Goal: Task Accomplishment & Management: Complete application form

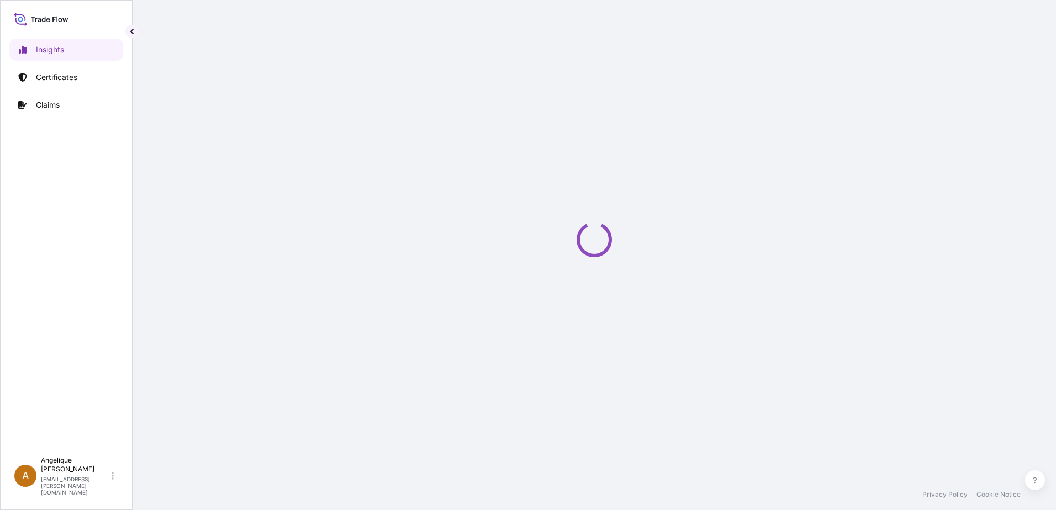
select select "2025"
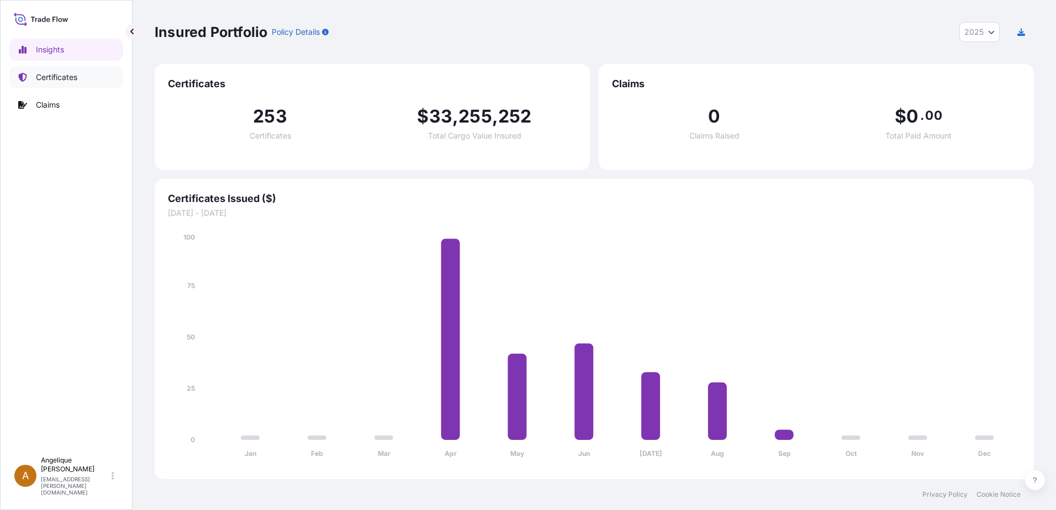
click at [71, 78] on p "Certificates" at bounding box center [56, 77] width 41 height 11
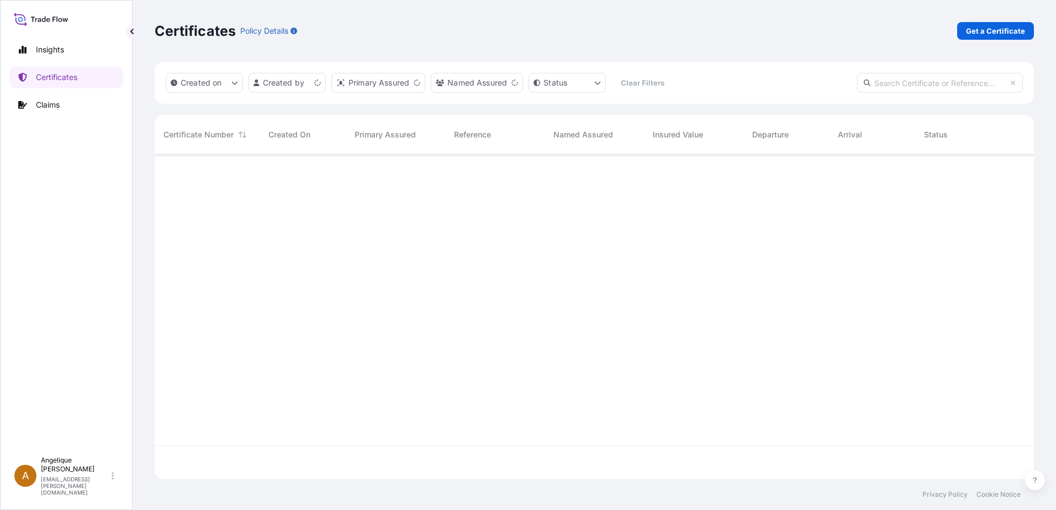
scroll to position [323, 871]
click at [1008, 30] on p "Get a Certificate" at bounding box center [995, 30] width 59 height 11
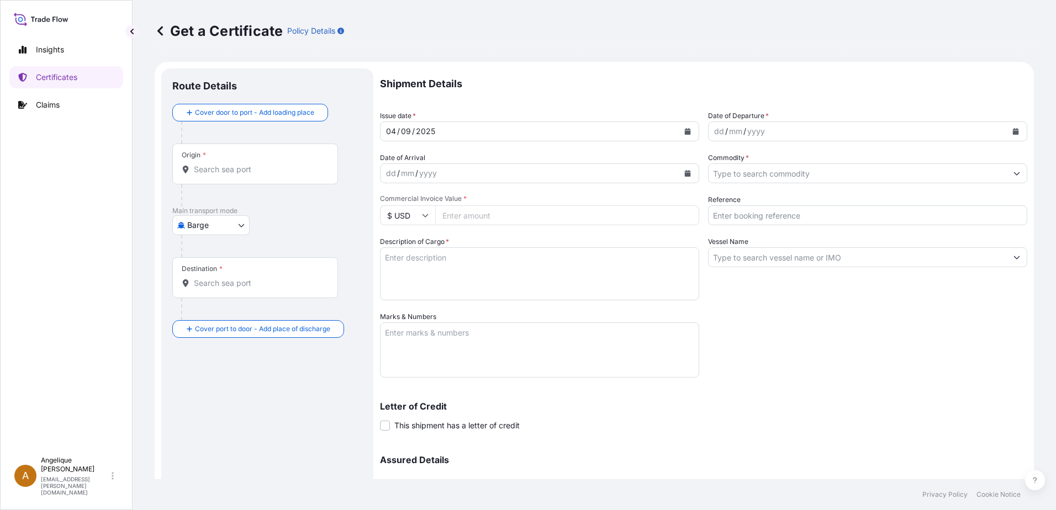
click at [244, 227] on body "Insights Certificates Claims A [PERSON_NAME] [PERSON_NAME][EMAIL_ADDRESS][PERSO…" at bounding box center [528, 255] width 1056 height 510
click at [213, 311] on span "Ocean Vessel" at bounding box center [217, 313] width 49 height 11
select select "Ocean Vessel"
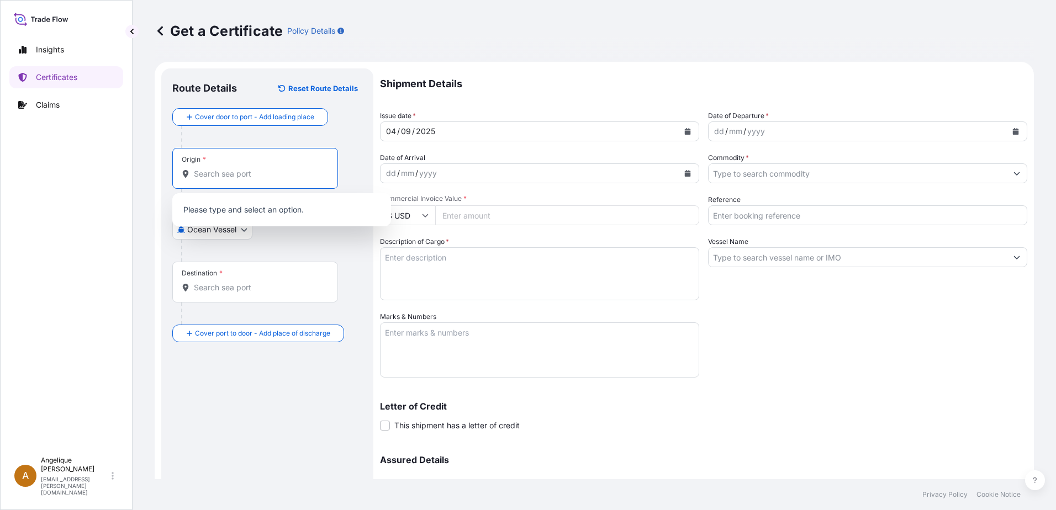
click at [221, 173] on input "Origin *" at bounding box center [259, 173] width 130 height 11
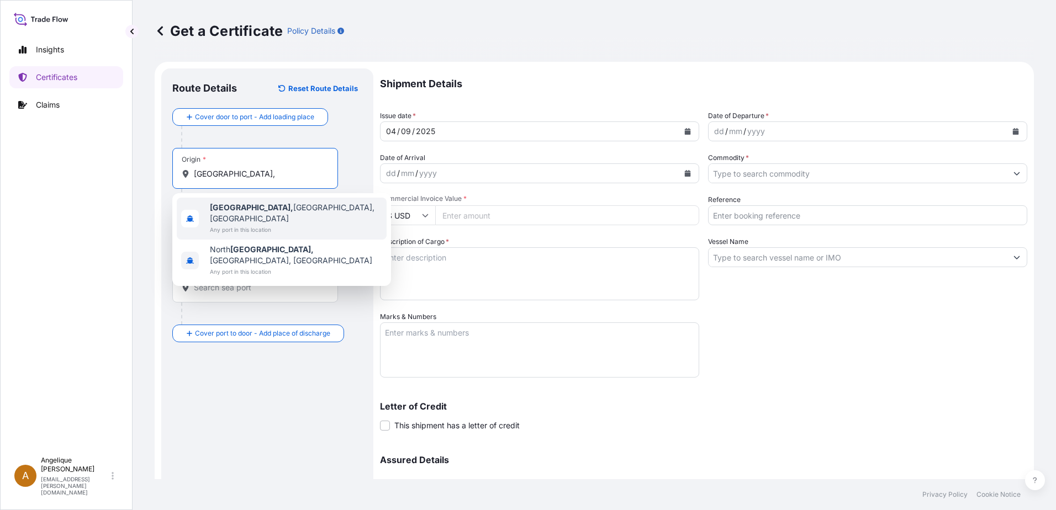
click at [241, 212] on b "[GEOGRAPHIC_DATA]," at bounding box center [251, 207] width 83 height 9
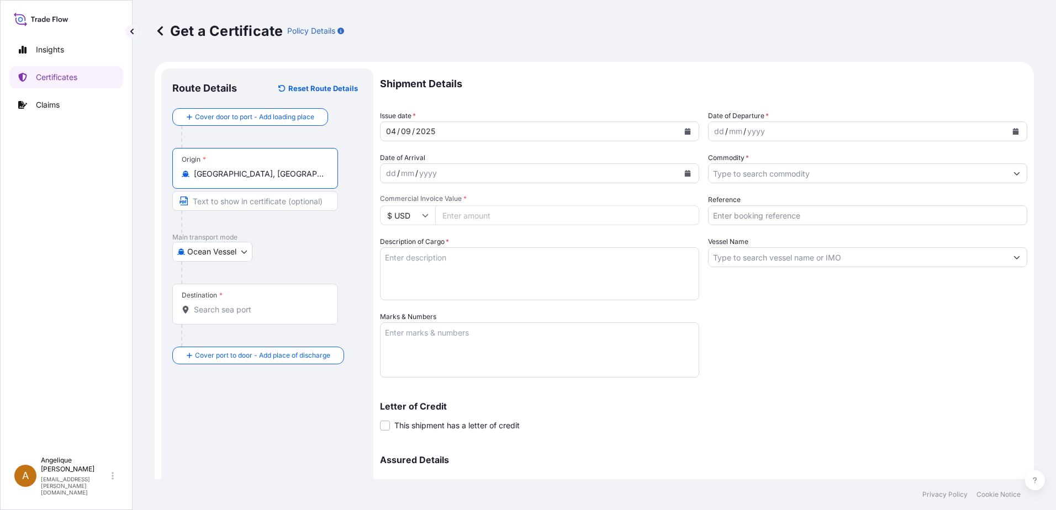
type input "[GEOGRAPHIC_DATA], [GEOGRAPHIC_DATA], [GEOGRAPHIC_DATA]"
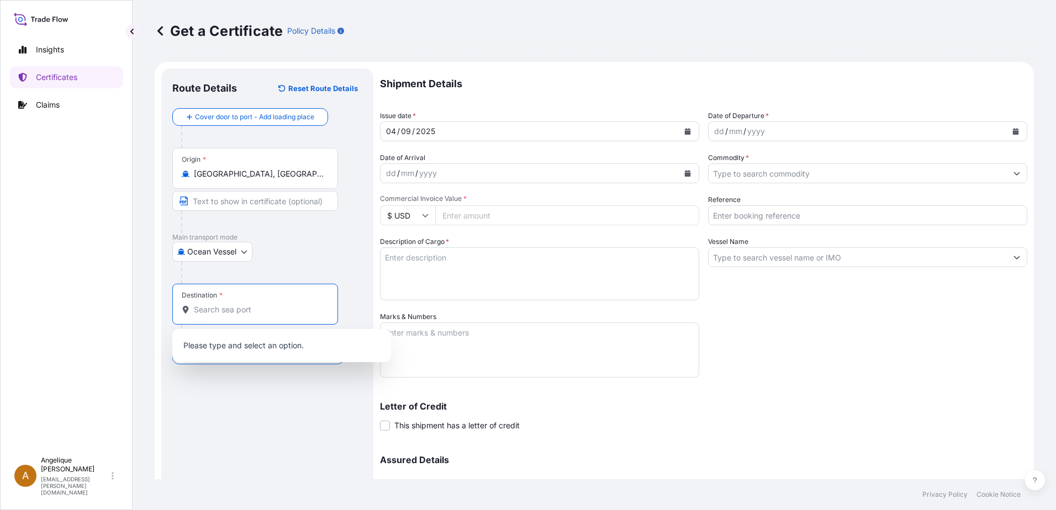
click at [205, 312] on input "Destination *" at bounding box center [259, 309] width 130 height 11
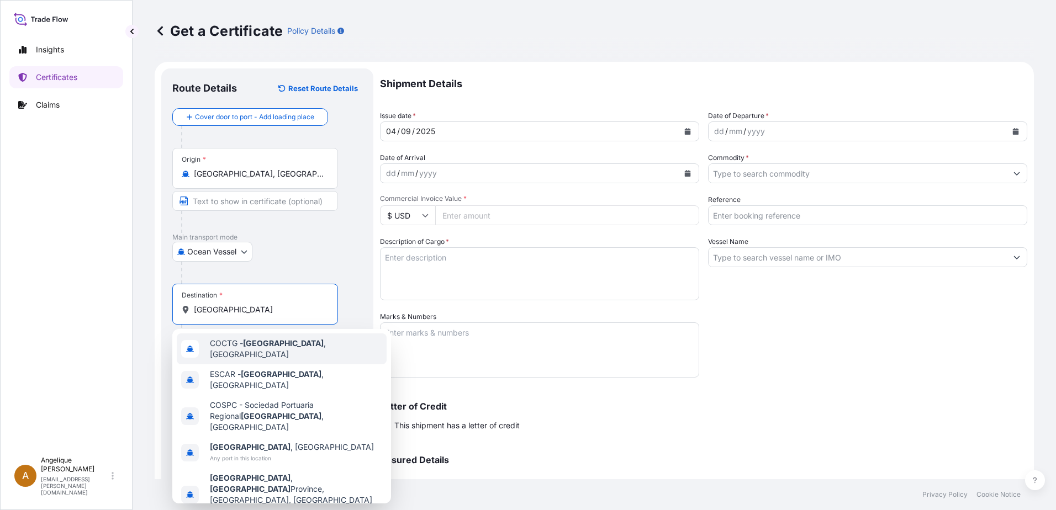
click at [294, 348] on span "COCTG - [GEOGRAPHIC_DATA] , [GEOGRAPHIC_DATA]" at bounding box center [296, 349] width 172 height 22
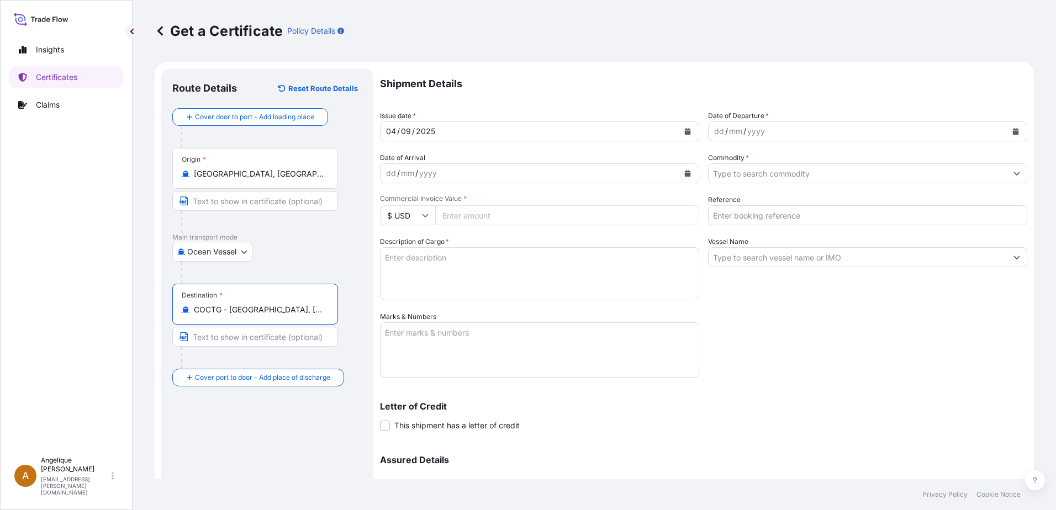
type input "COCTG - [GEOGRAPHIC_DATA], [GEOGRAPHIC_DATA]"
click at [1013, 133] on icon "Calendar" at bounding box center [1016, 131] width 6 height 7
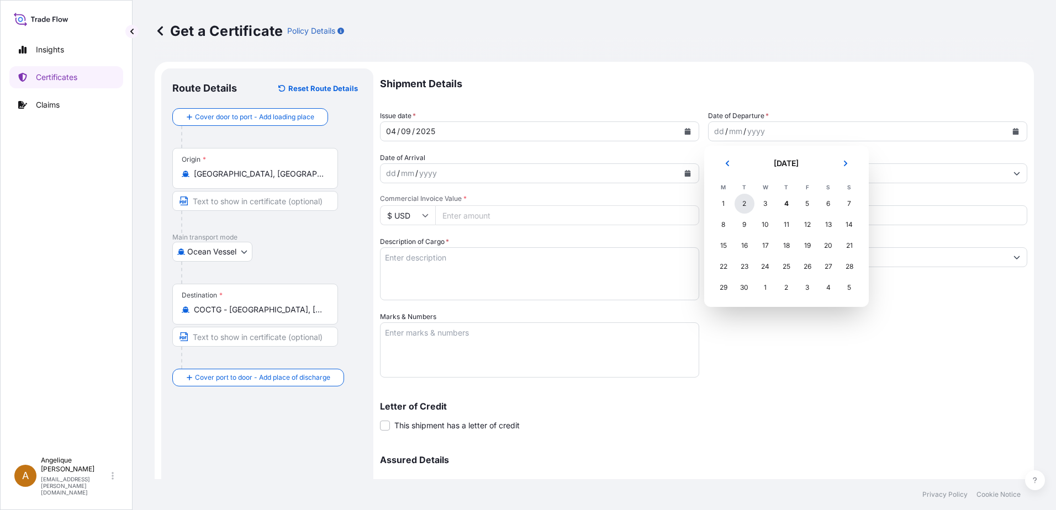
click at [750, 205] on div "2" at bounding box center [744, 204] width 20 height 20
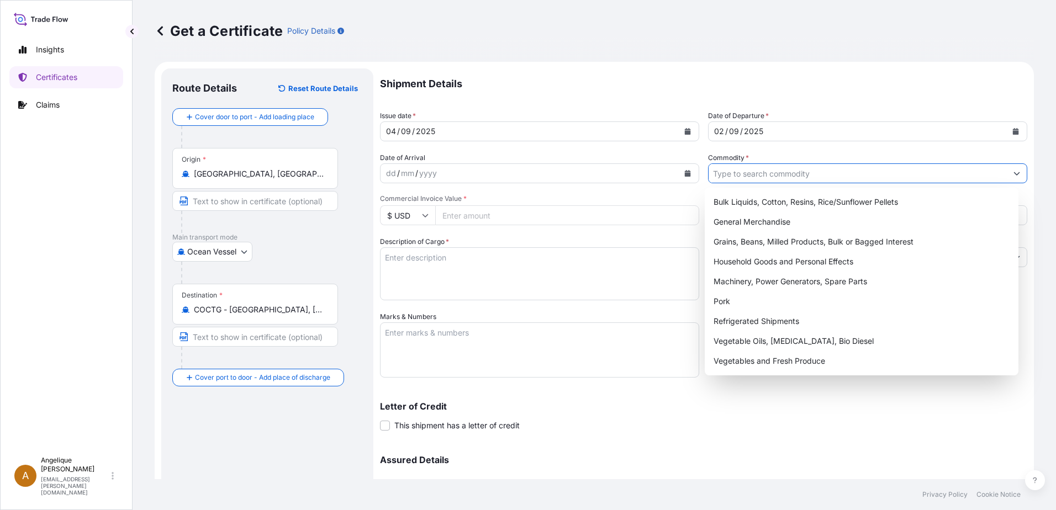
click at [743, 175] on input "Commodity *" at bounding box center [858, 173] width 298 height 20
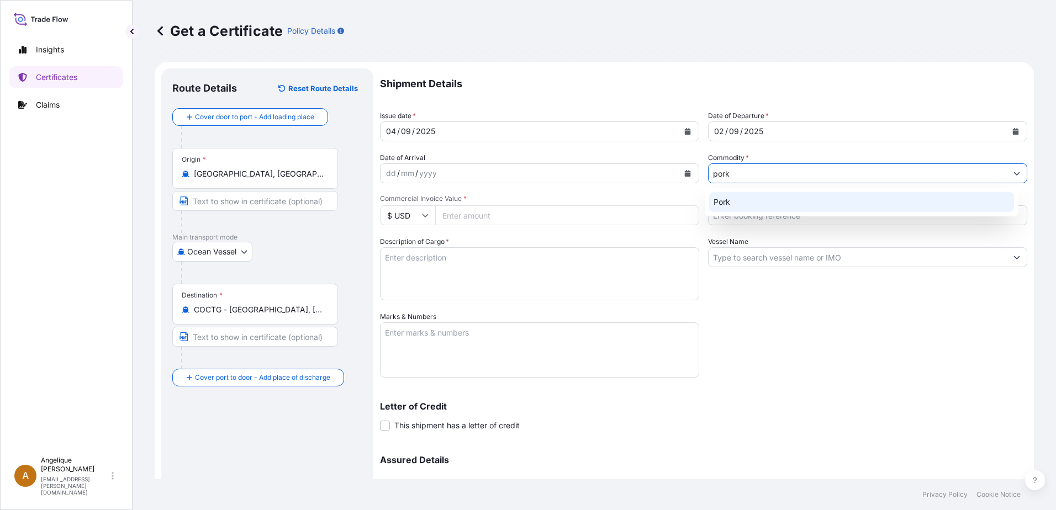
click at [737, 202] on div "Pork" at bounding box center [861, 202] width 305 height 20
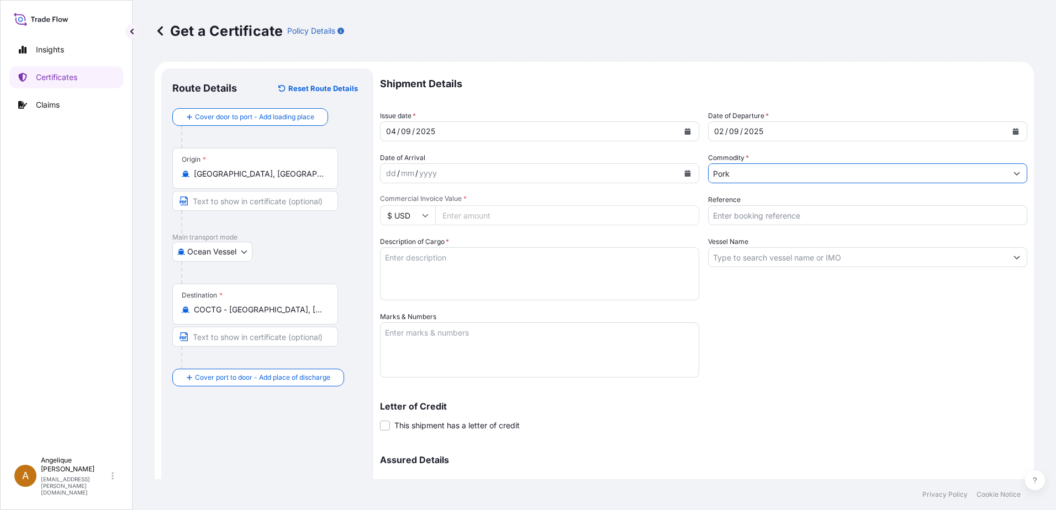
type input "Pork"
click at [466, 214] on input "Commercial Invoice Value *" at bounding box center [567, 215] width 264 height 20
type input "78314.93"
type input "2903091"
type textarea "f"
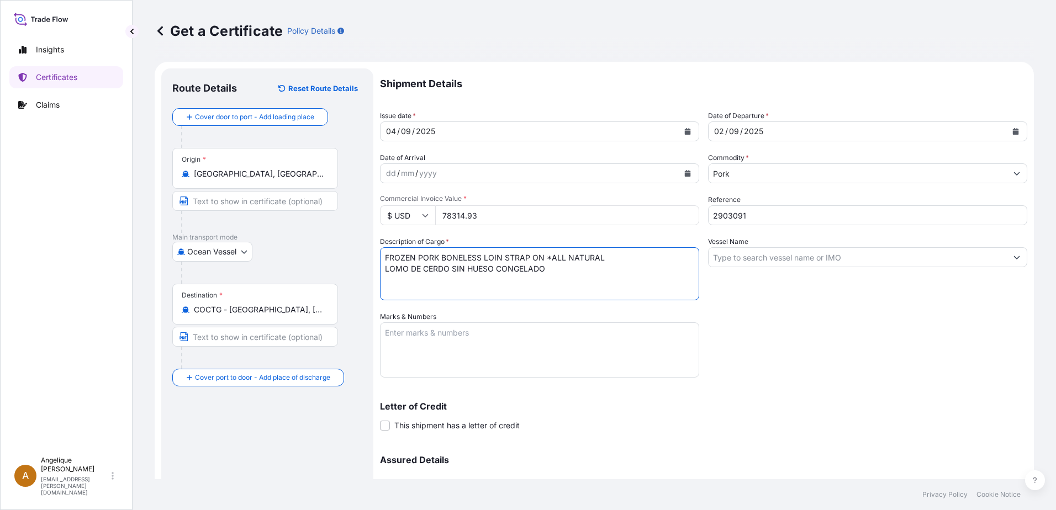
type textarea "FROZEN PORK BONELESS LOIN STRAP ON *ALL NATURAL LOMO DE CERDO SIN HUESO CONGELA…"
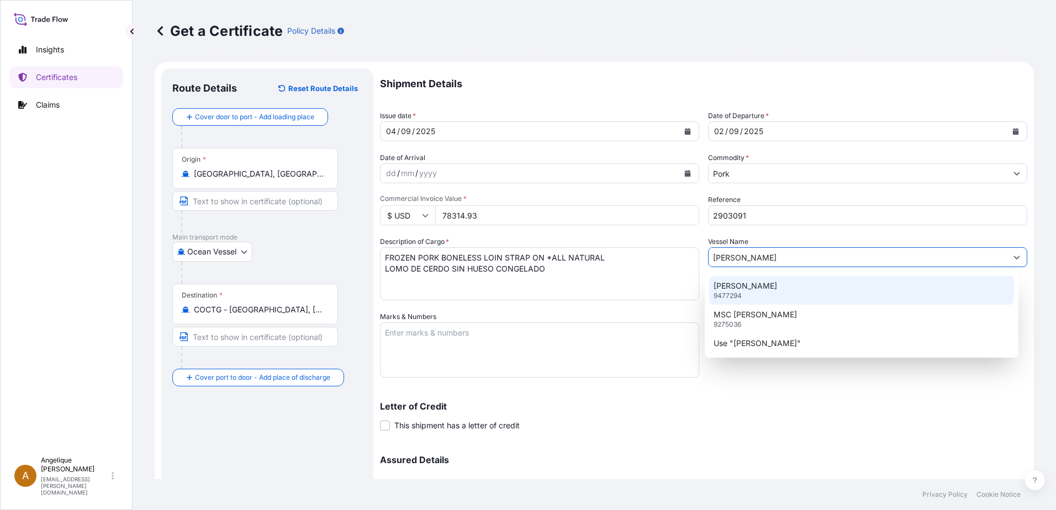
click at [790, 285] on div "[PERSON_NAME] 9477294" at bounding box center [861, 290] width 305 height 29
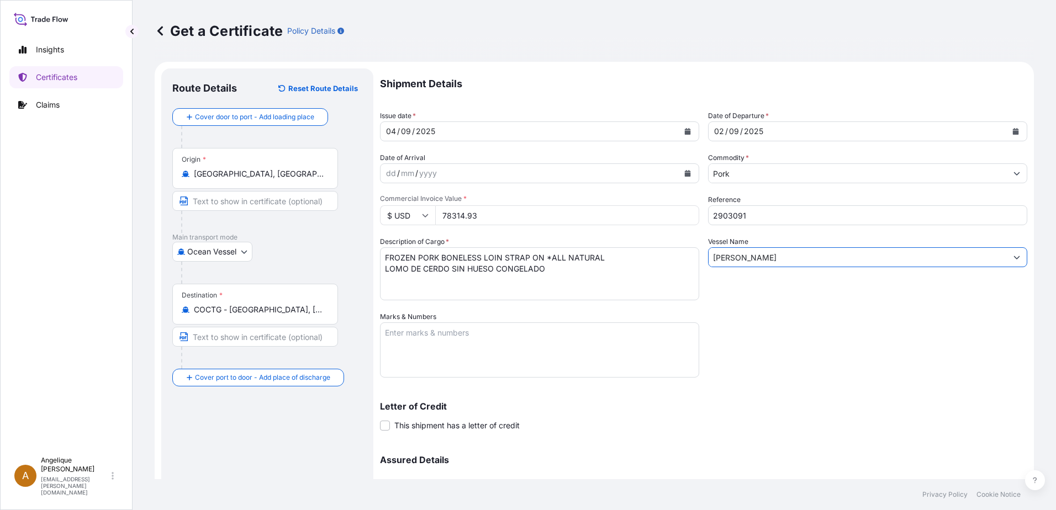
type input "[PERSON_NAME]"
click at [429, 330] on textarea "Marks & Numbers" at bounding box center [539, 350] width 319 height 55
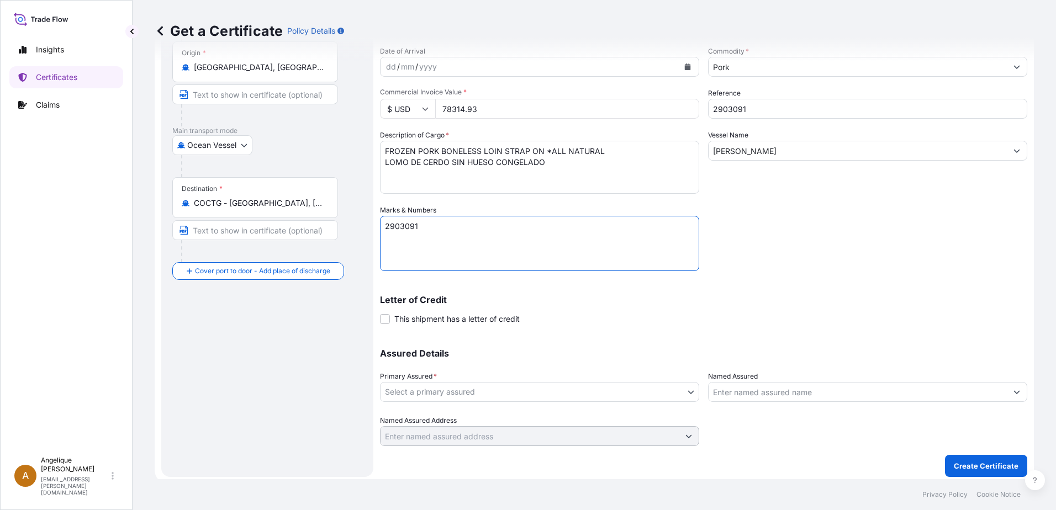
scroll to position [110, 0]
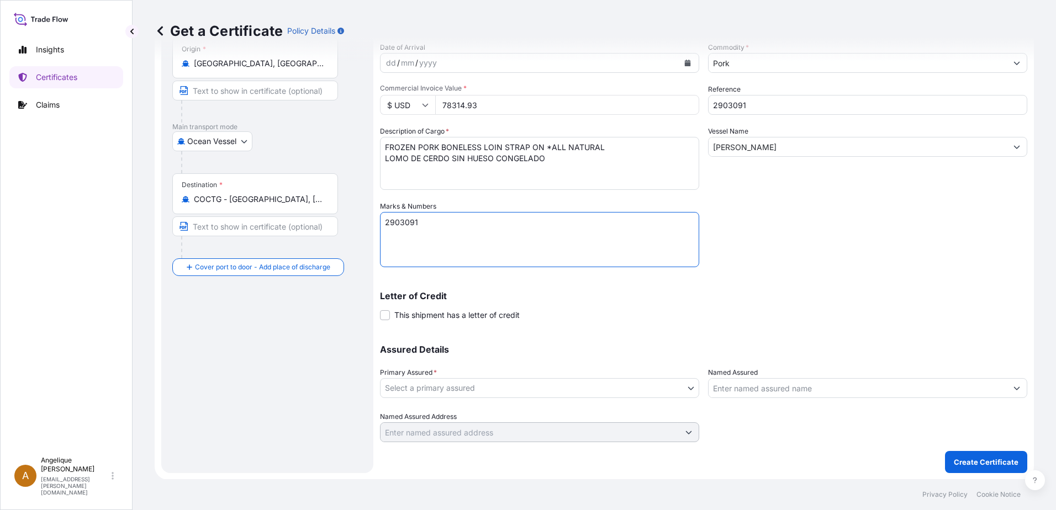
type textarea "2903091"
click at [464, 391] on body "Insights Certificates Claims A [PERSON_NAME] [PERSON_NAME][EMAIL_ADDRESS][PERSO…" at bounding box center [528, 255] width 1056 height 510
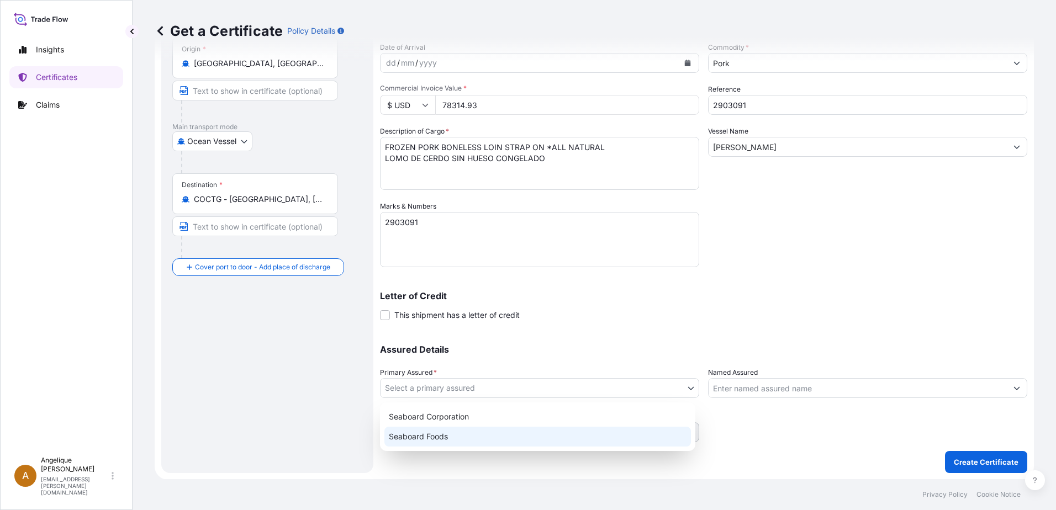
click at [448, 436] on div "Seaboard Foods" at bounding box center [537, 437] width 306 height 20
select select "31638"
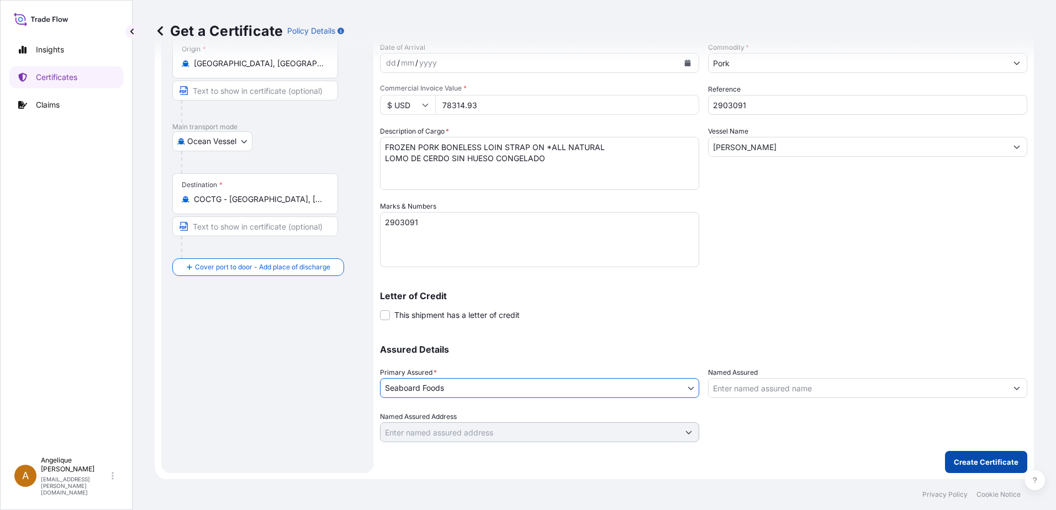
click at [960, 465] on p "Create Certificate" at bounding box center [986, 462] width 65 height 11
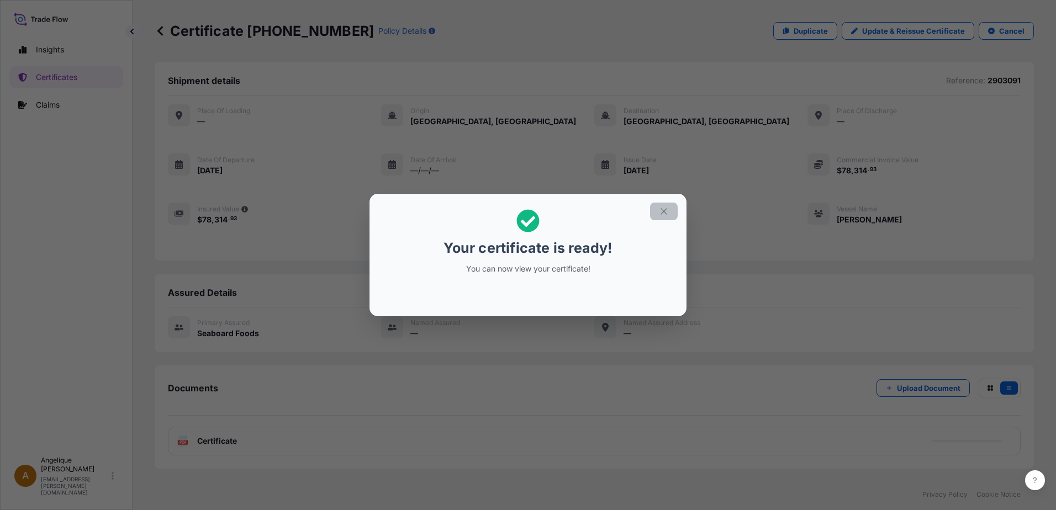
click at [662, 214] on icon "button" at bounding box center [663, 211] width 6 height 6
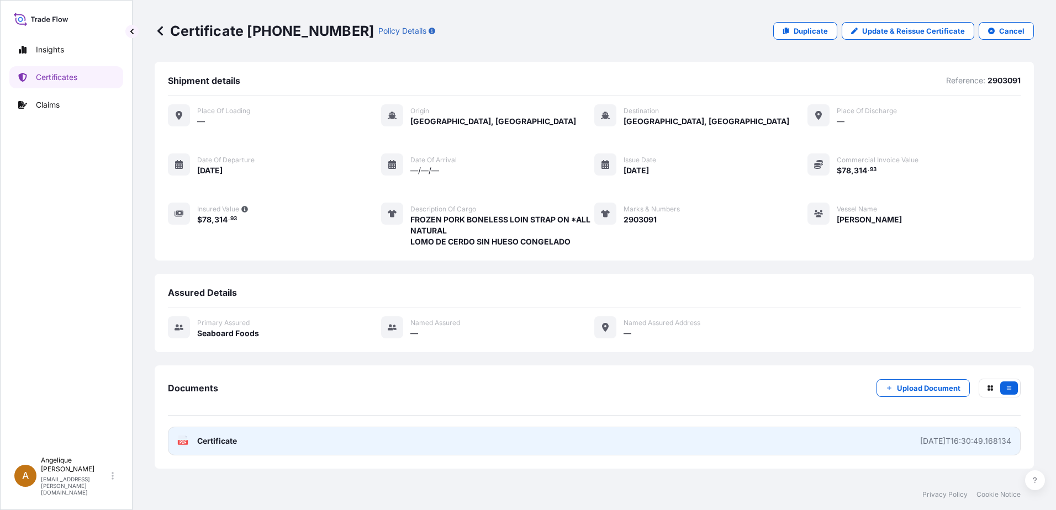
click at [425, 438] on link "PDF Certificate [DATE]T16:30:49.168134" at bounding box center [594, 441] width 853 height 29
